Goal: Transaction & Acquisition: Purchase product/service

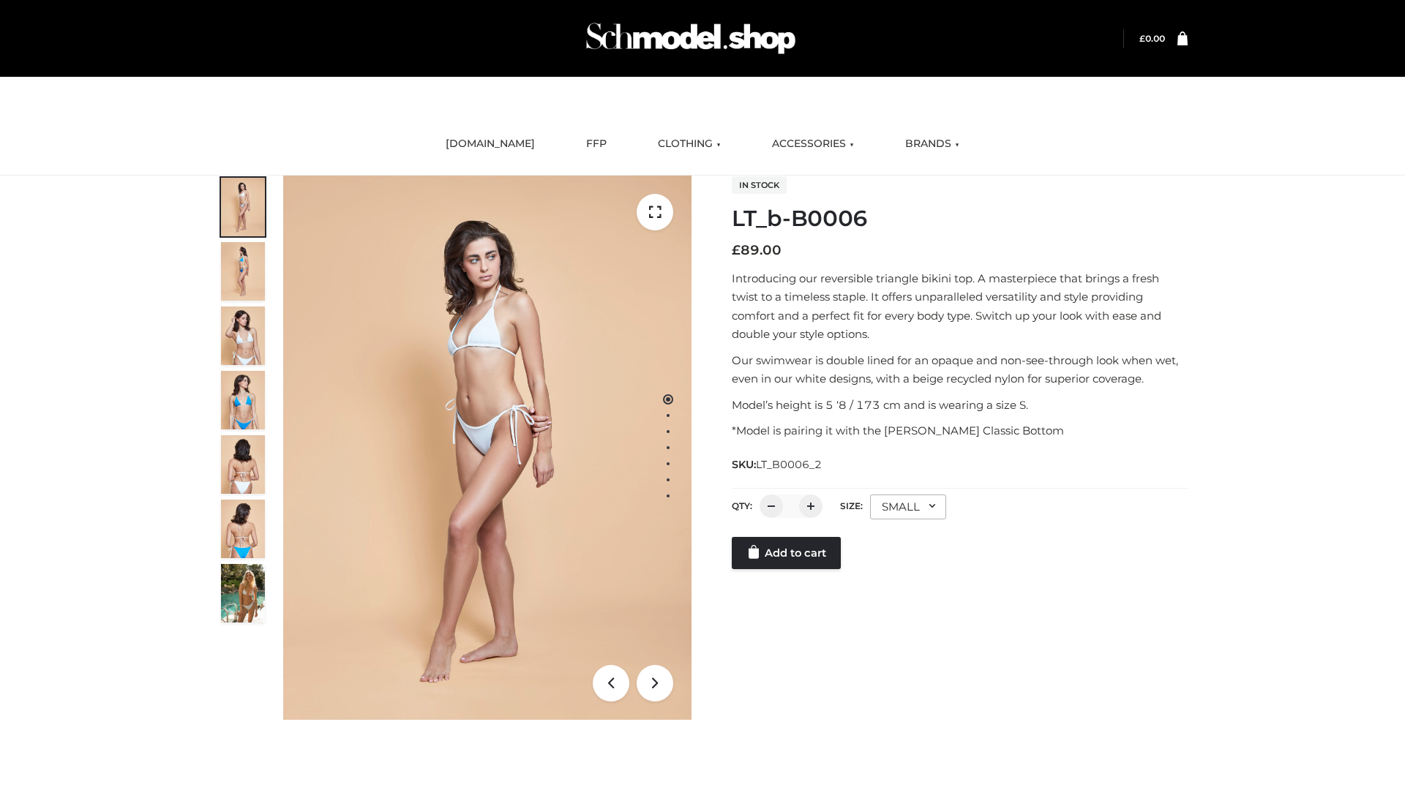
click at [787, 553] on link "Add to cart" at bounding box center [786, 553] width 109 height 32
